Goal: Check status: Check status

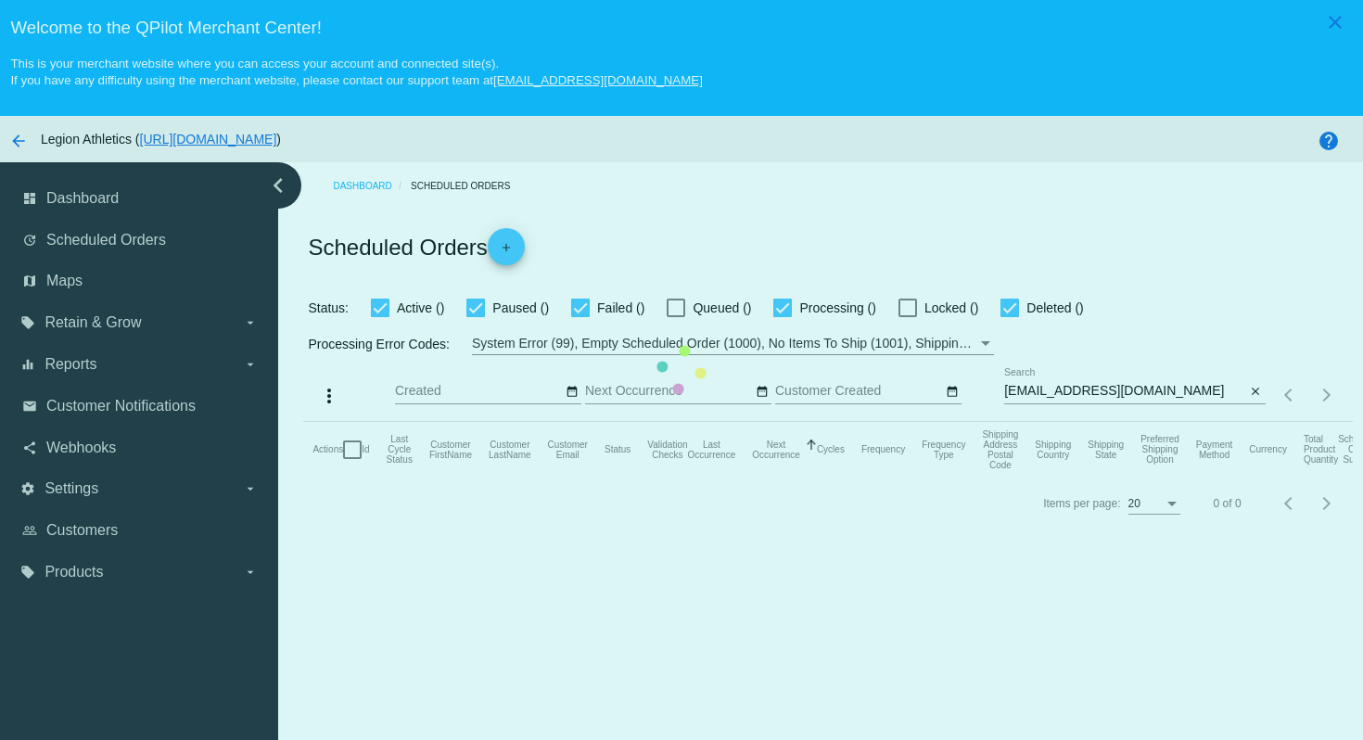
click at [1194, 422] on mat-table "Actions Id Last Cycle Status Customer FirstName Customer LastName Customer Emai…" at bounding box center [827, 450] width 1049 height 56
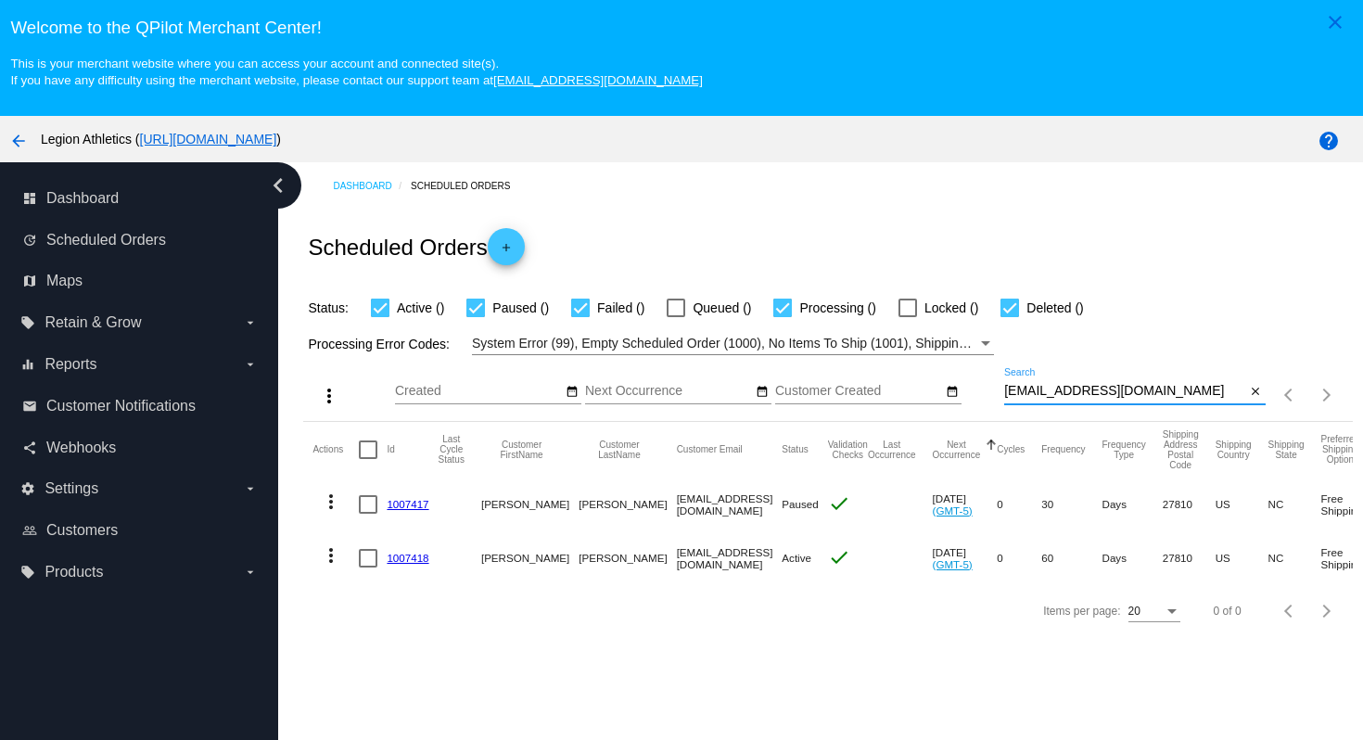
drag, startPoint x: 1207, startPoint y: 399, endPoint x: 1181, endPoint y: 369, distance: 39.4
click at [1181, 370] on div "more_vert Sep Jan Feb Mar Apr 1" at bounding box center [827, 388] width 1049 height 66
click at [1148, 210] on div "Dashboard Scheduled Orders Scheduled Orders add Status: Active (1) Paused (1) F…" at bounding box center [828, 399] width 1070 height 474
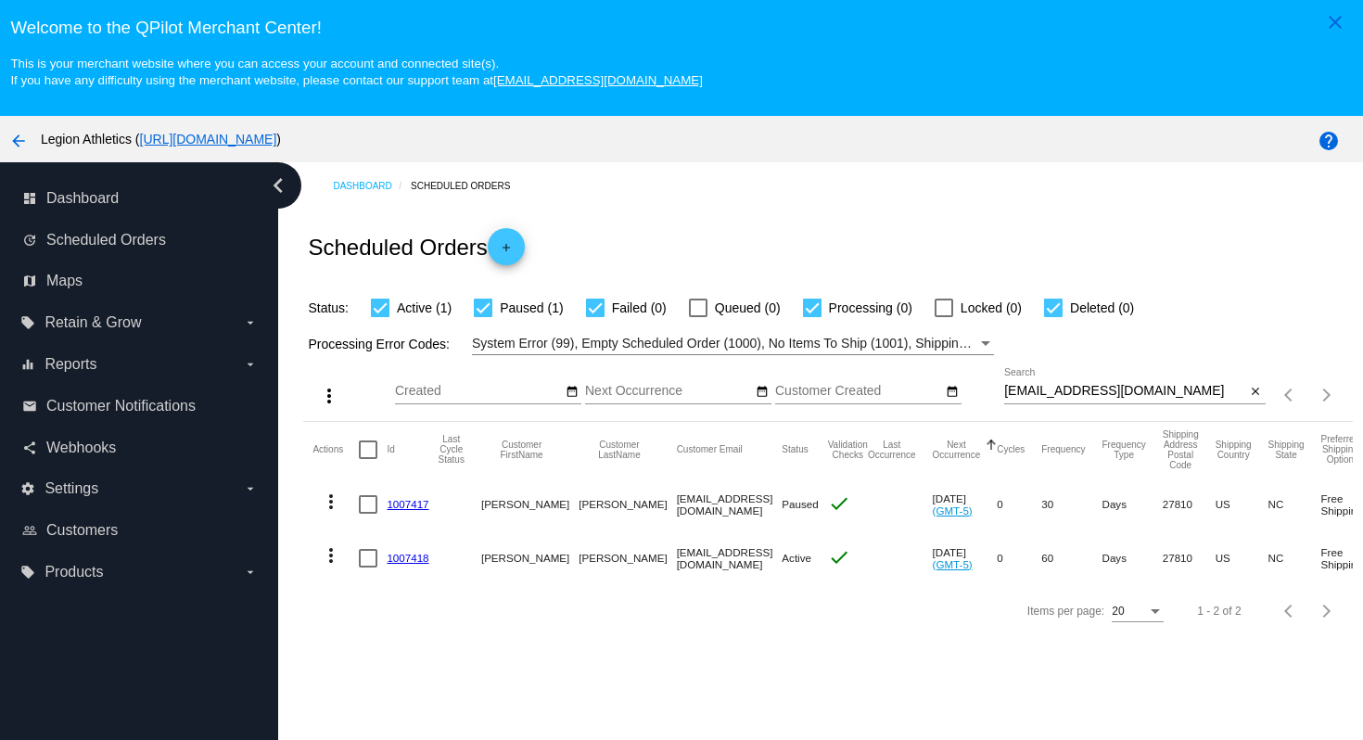
click at [399, 509] on link "1007417" at bounding box center [408, 504] width 42 height 12
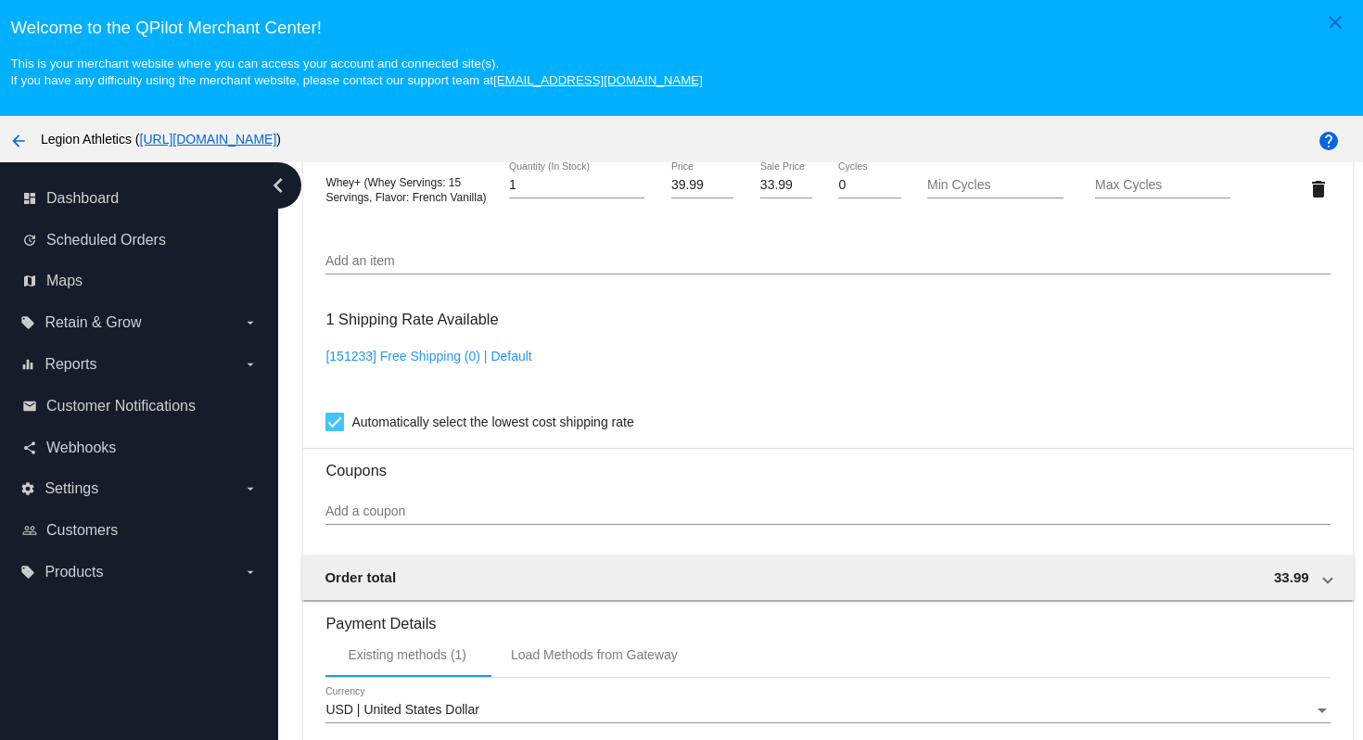
scroll to position [1222, 0]
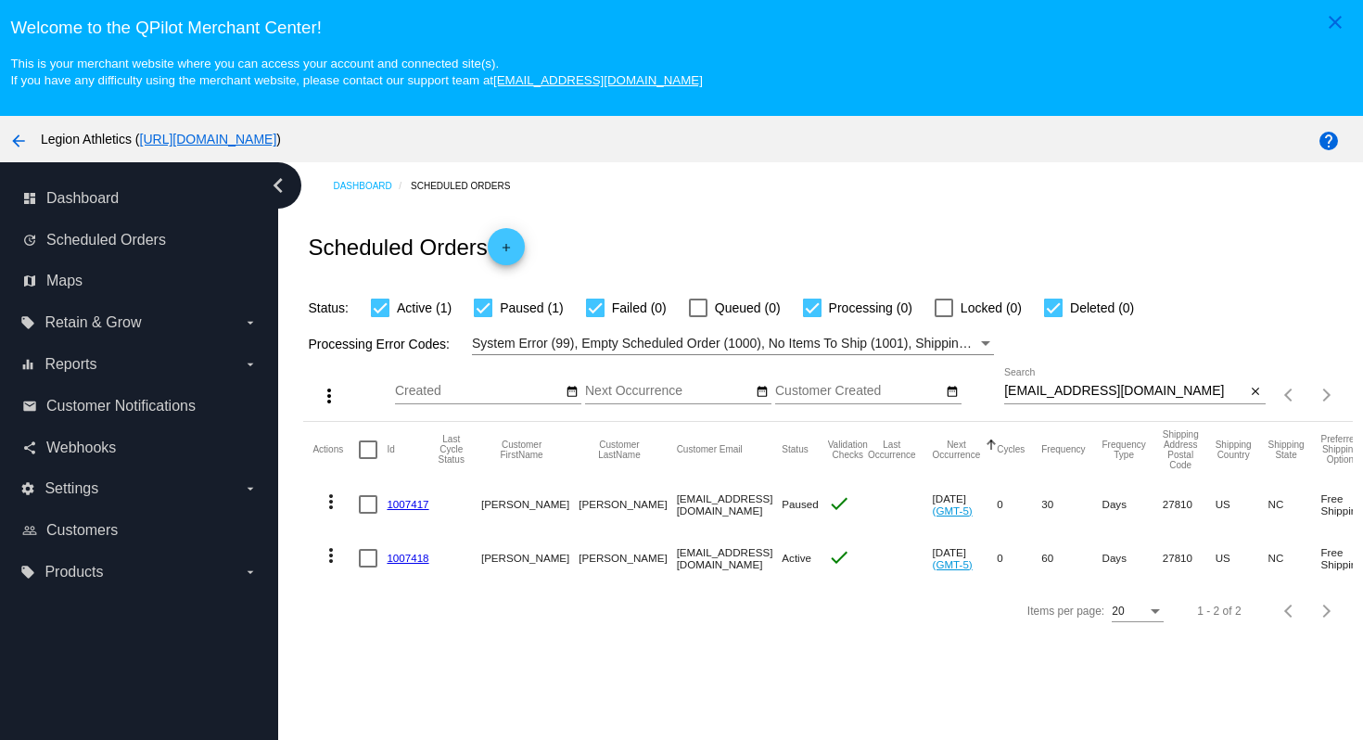
click at [406, 555] on link "1007418" at bounding box center [408, 558] width 42 height 12
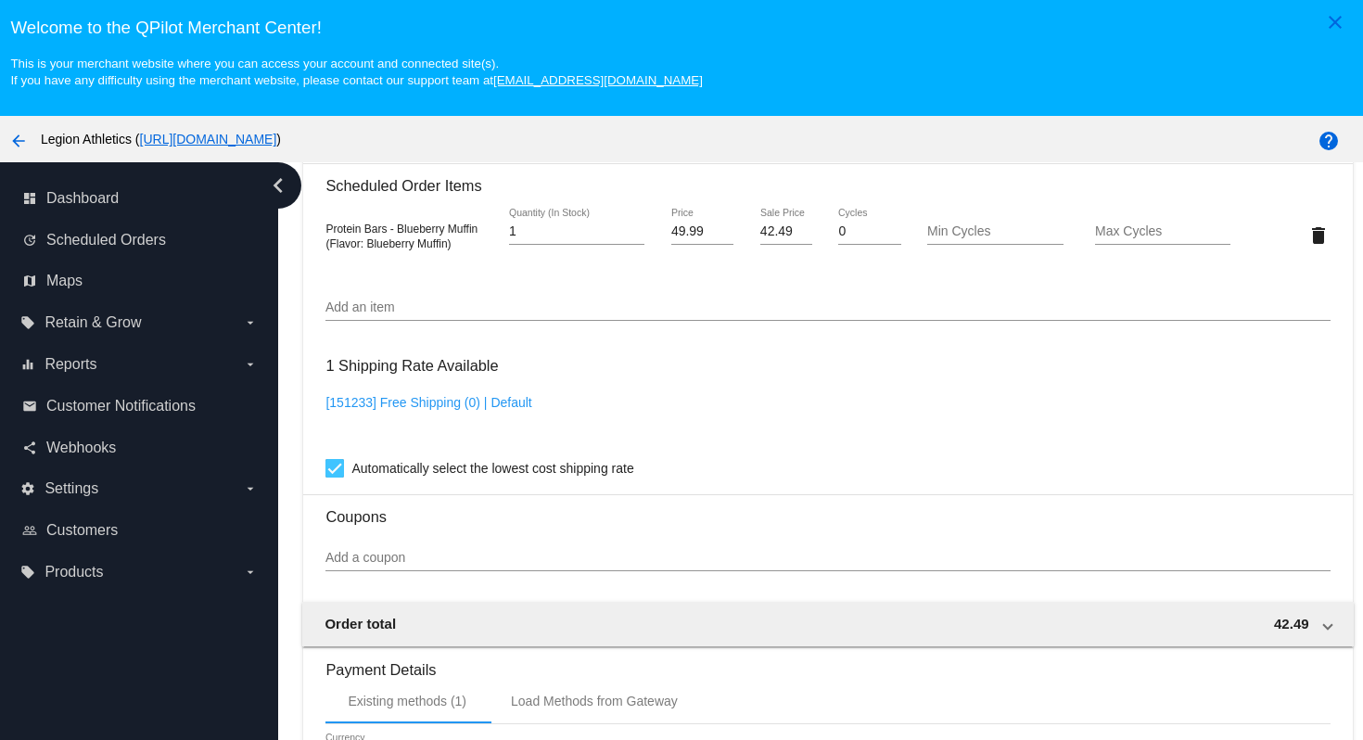
scroll to position [1168, 0]
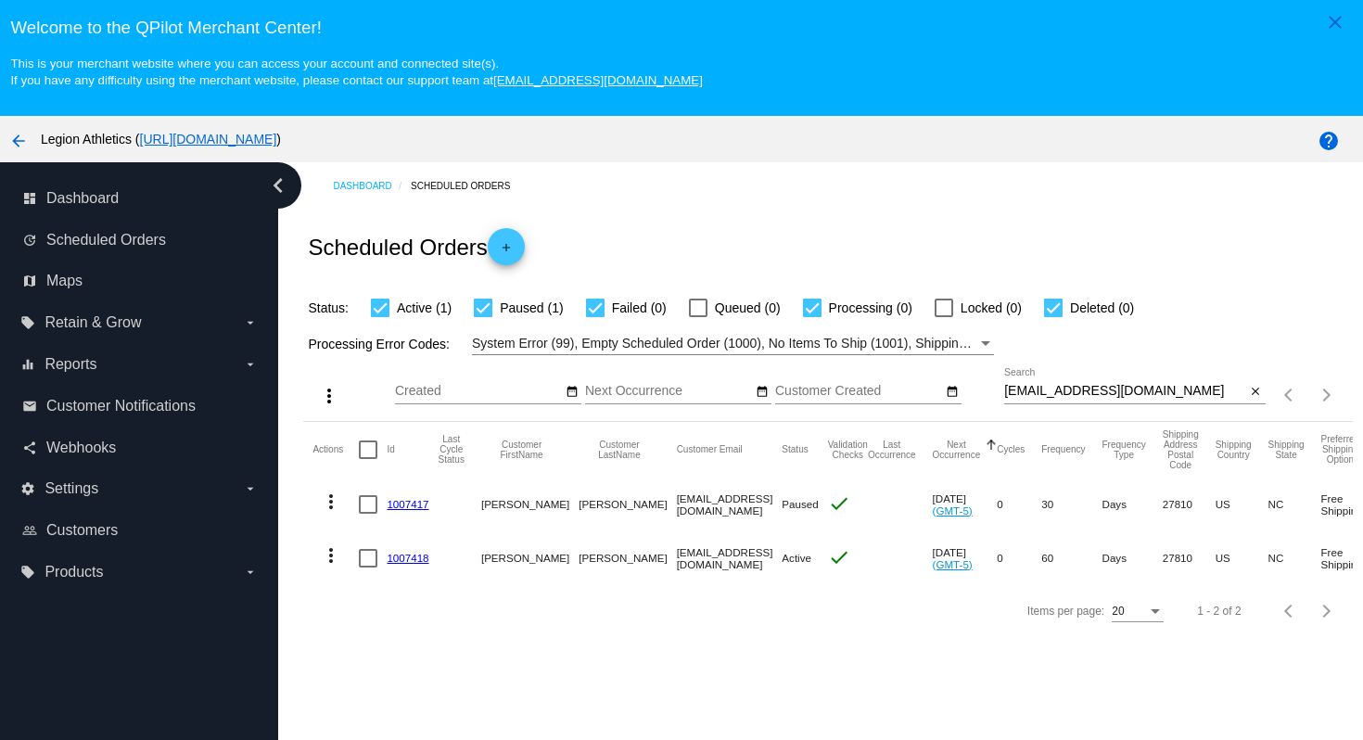
click at [415, 510] on link "1007417" at bounding box center [408, 504] width 42 height 12
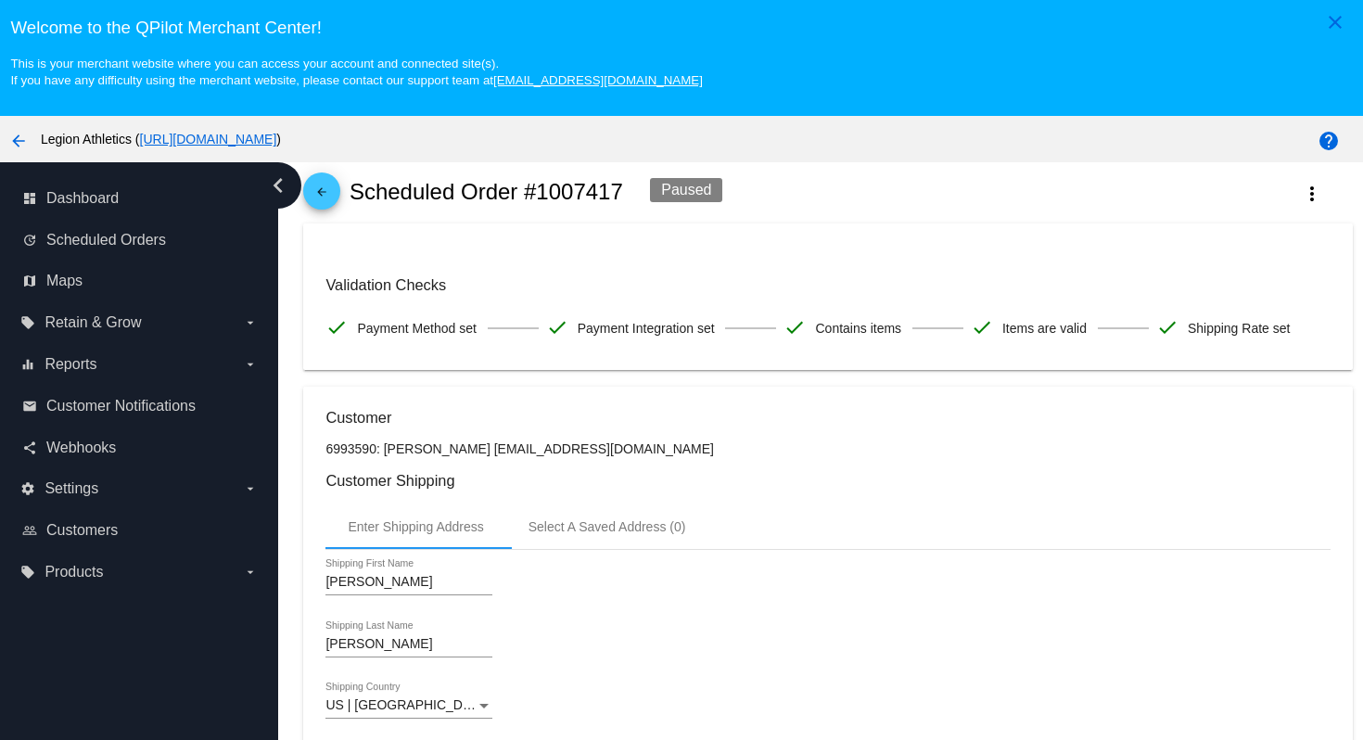
scroll to position [58, 0]
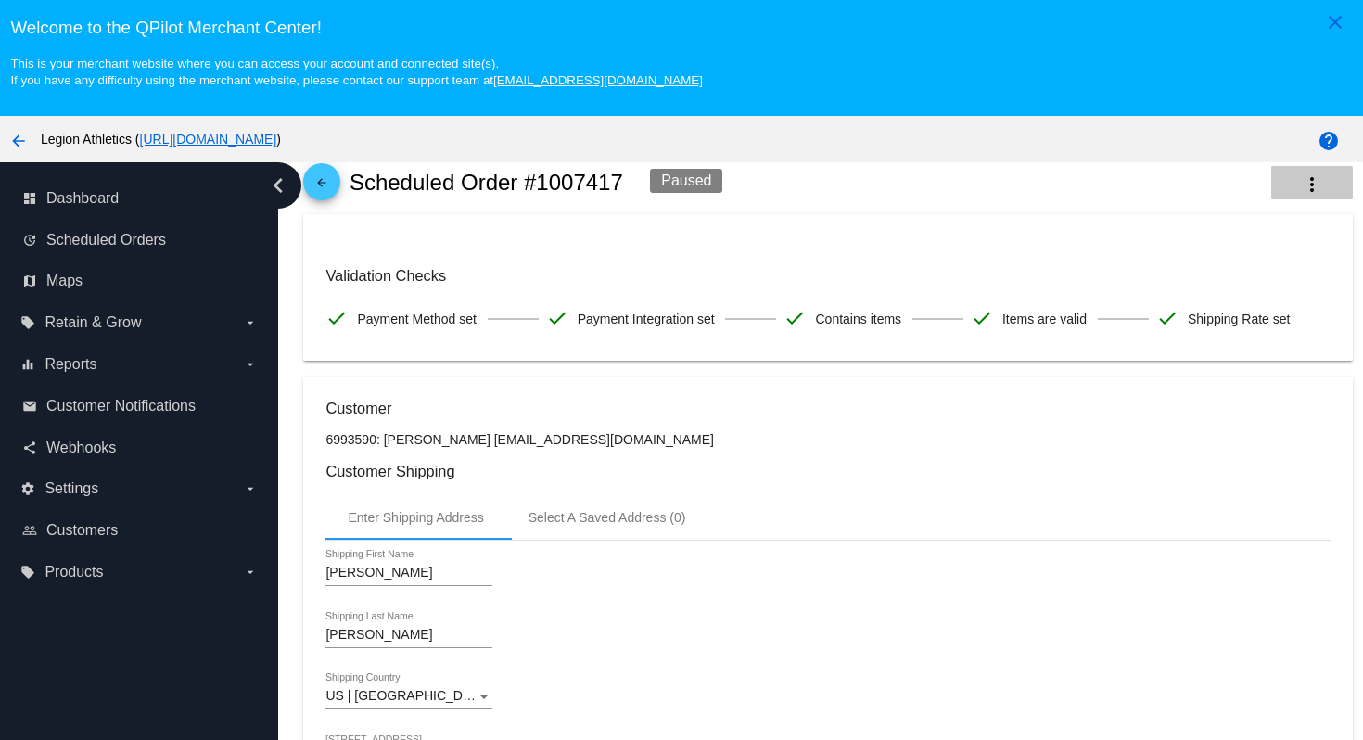
click at [1306, 199] on button "more_vert" at bounding box center [1312, 182] width 82 height 33
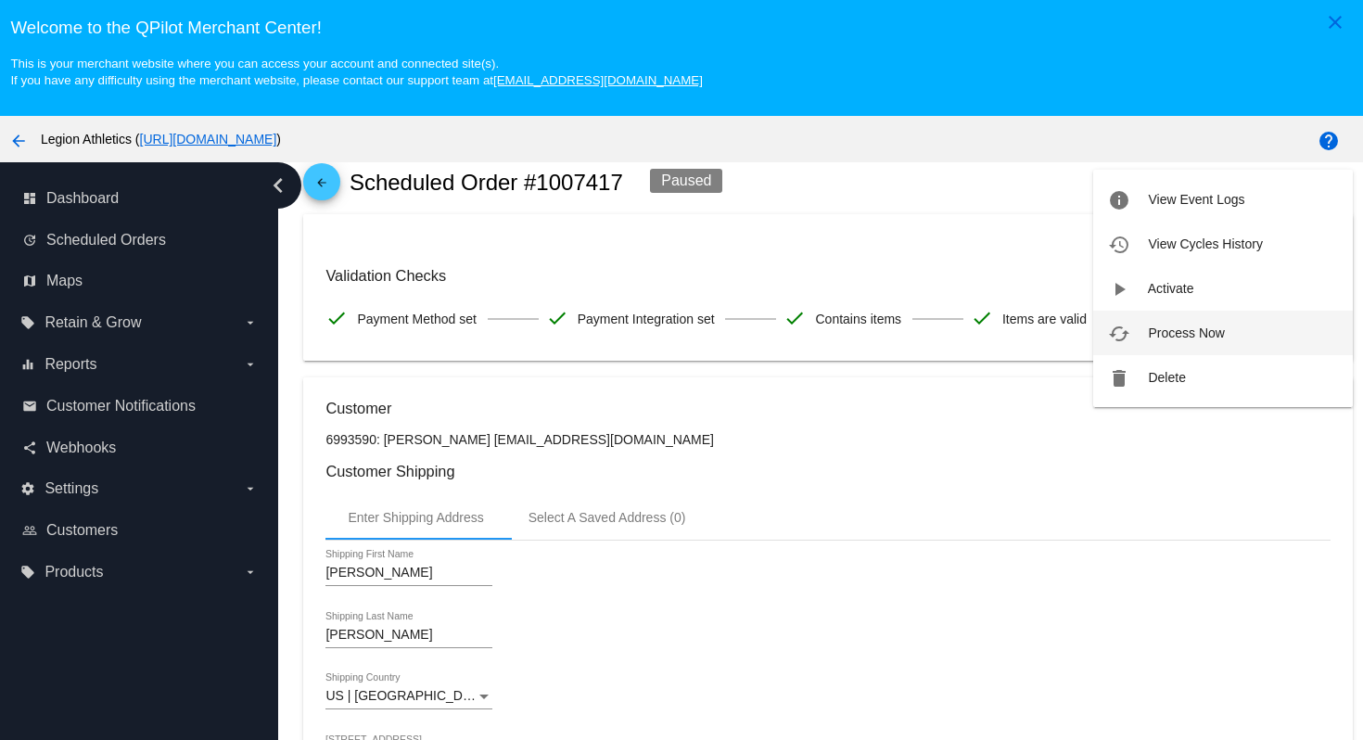
click at [1205, 331] on span "Process Now" at bounding box center [1186, 333] width 76 height 15
